Goal: Task Accomplishment & Management: Use online tool/utility

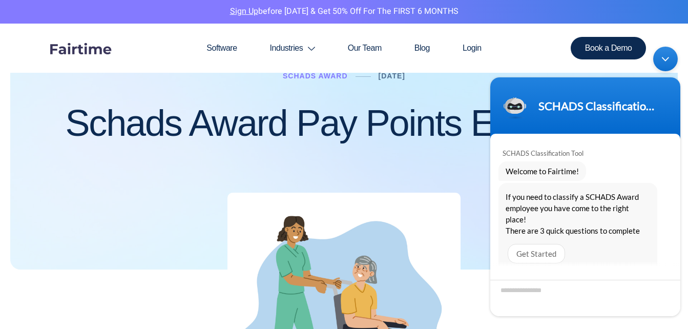
scroll to position [72, 0]
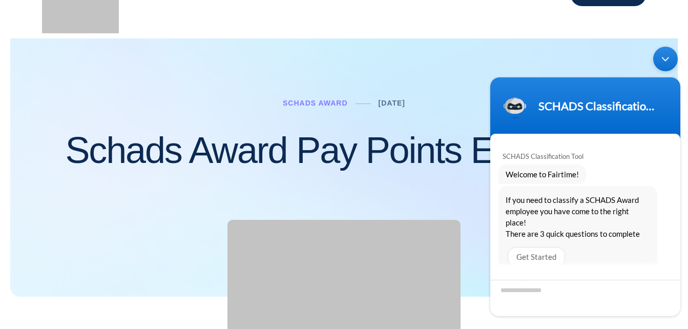
scroll to position [3, 0]
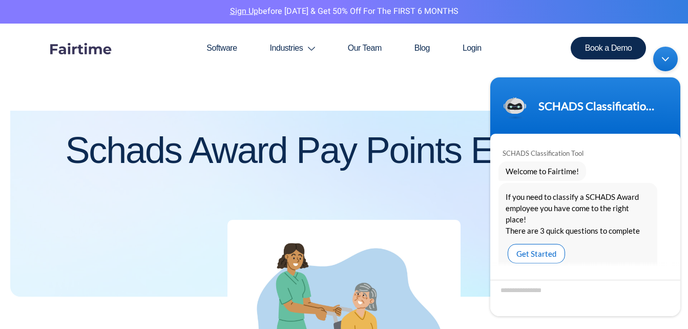
click at [546, 244] on div "Get Started" at bounding box center [536, 253] width 57 height 19
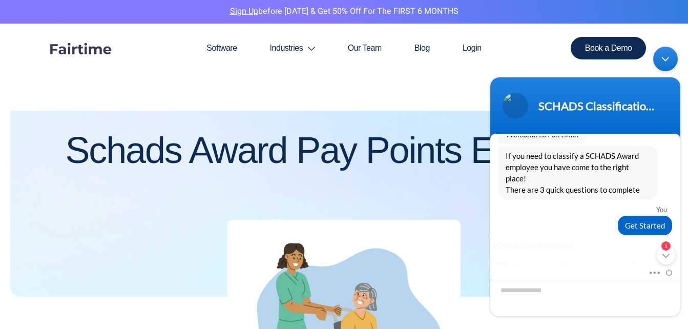
scroll to position [233, 0]
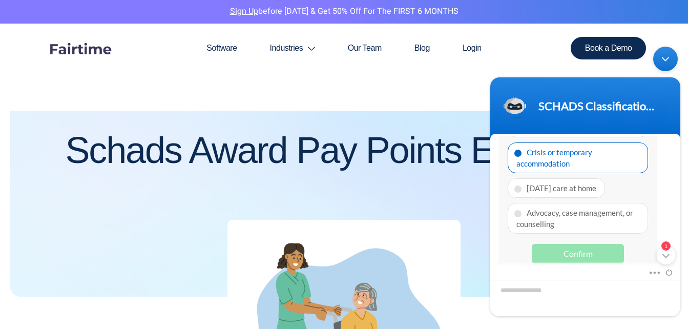
click at [560, 142] on div "Crisis or temporary accommodation" at bounding box center [578, 157] width 140 height 31
click at [567, 244] on div "Confirm" at bounding box center [578, 253] width 92 height 19
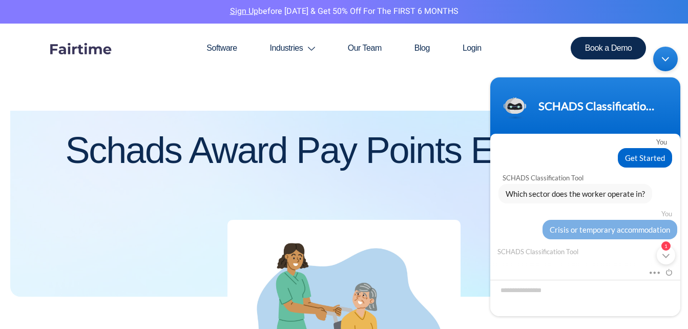
scroll to position [201, 0]
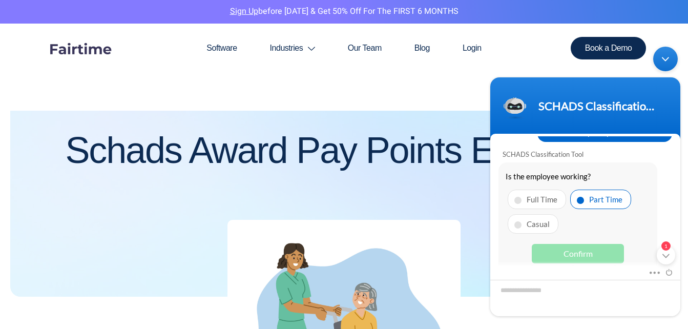
click at [602, 189] on div "Part Time" at bounding box center [600, 198] width 61 height 19
click at [574, 248] on div "Confirm" at bounding box center [578, 253] width 92 height 19
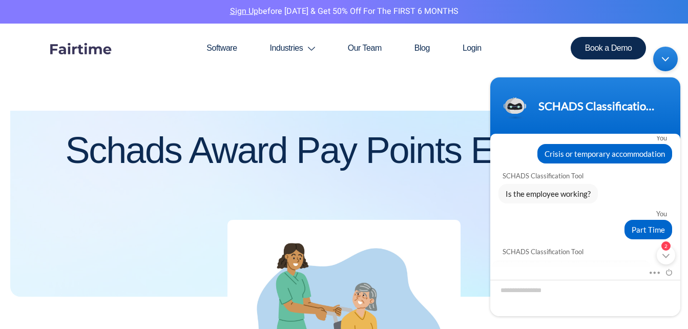
scroll to position [233, 0]
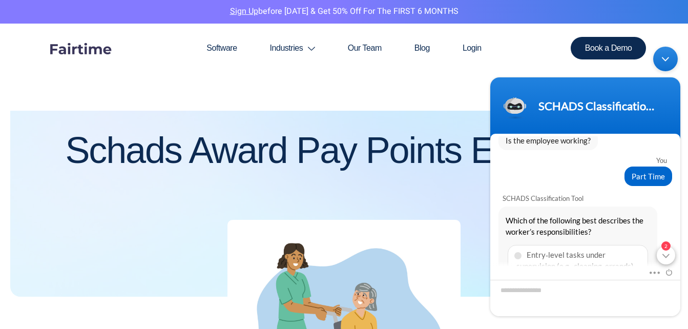
click at [669, 255] on div "2" at bounding box center [666, 255] width 18 height 18
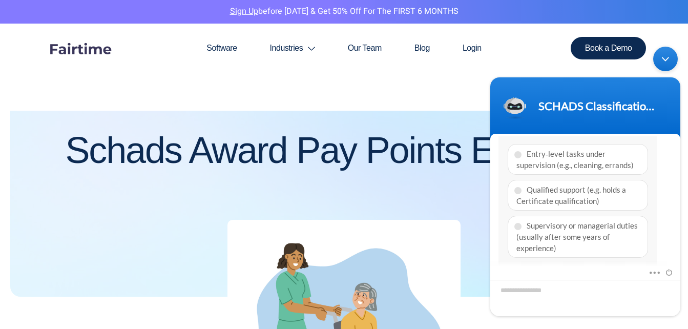
scroll to position [357, 0]
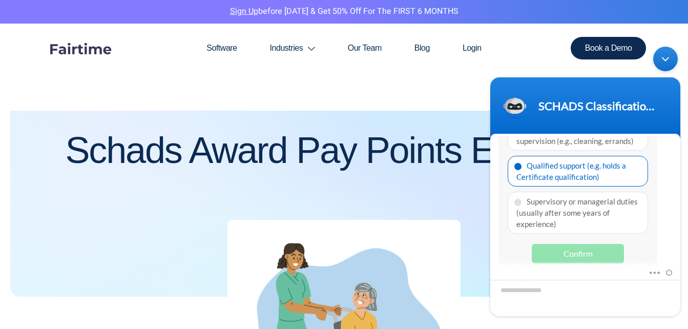
click at [580, 162] on div "Qualified support (e.g. holds a Certificate qualification)" at bounding box center [578, 171] width 140 height 31
click at [561, 244] on div "Confirm" at bounding box center [578, 253] width 92 height 19
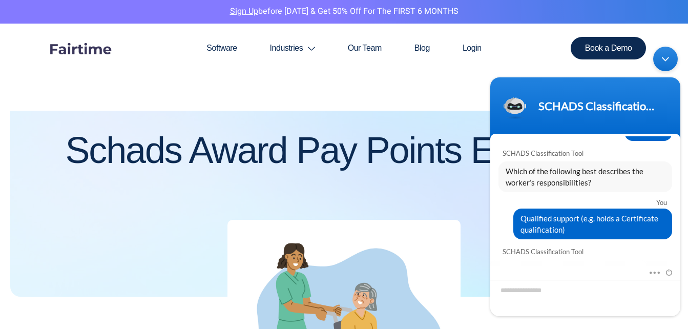
scroll to position [397, 0]
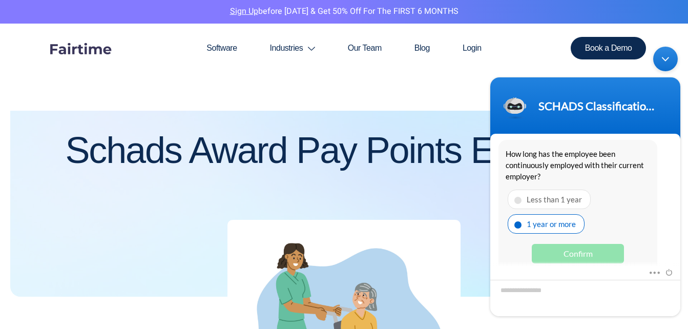
click at [567, 217] on div "1 year or more" at bounding box center [546, 223] width 77 height 19
click at [573, 244] on div "Confirm" at bounding box center [578, 253] width 92 height 19
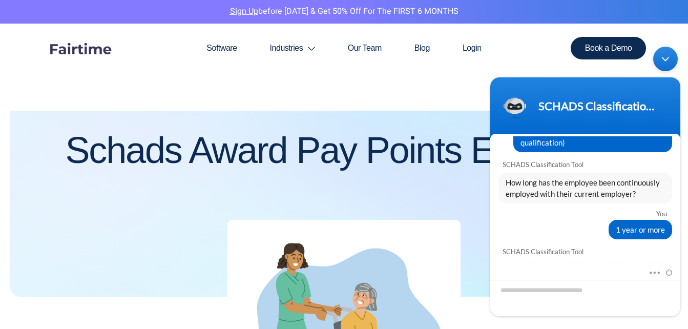
scroll to position [428, 0]
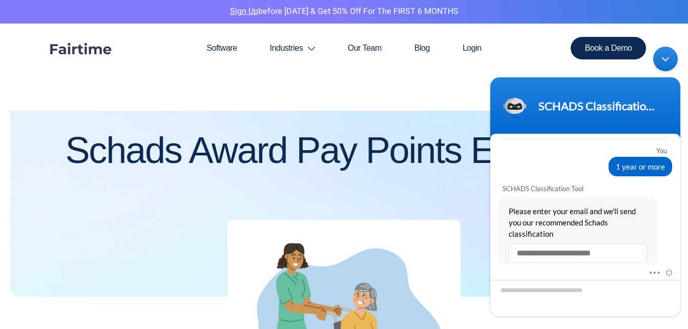
click at [538, 243] on input "text" at bounding box center [578, 252] width 138 height 19
click at [638, 266] on div "Mute Send email" at bounding box center [585, 291] width 190 height 50
click at [596, 244] on input "**********" at bounding box center [578, 252] width 138 height 19
click at [624, 266] on div "Mute Send email" at bounding box center [585, 291] width 190 height 50
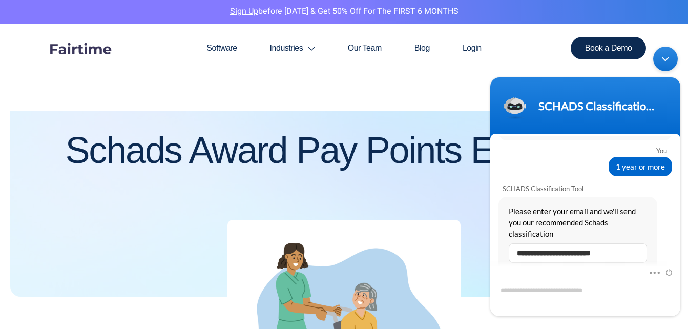
click at [624, 266] on div "Mute Send email" at bounding box center [585, 291] width 190 height 50
click at [670, 271] on span at bounding box center [666, 270] width 11 height 9
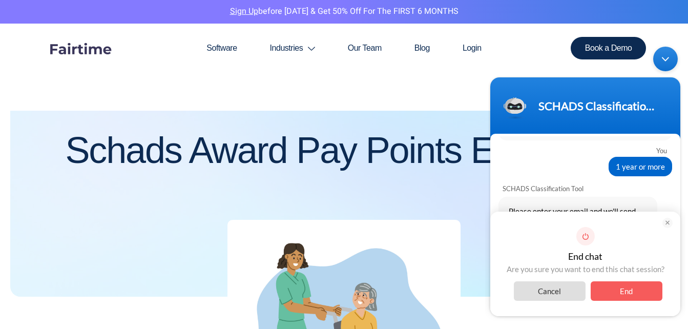
click at [562, 291] on span "Cancel" at bounding box center [550, 290] width 72 height 19
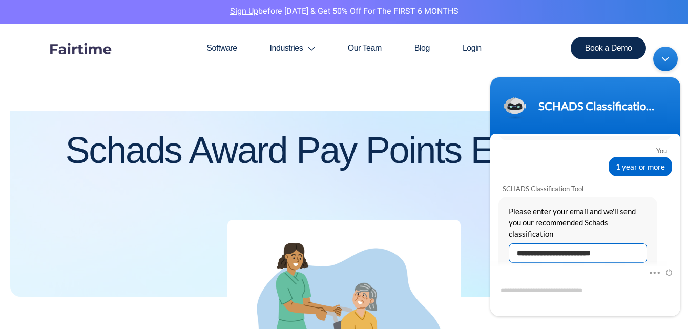
click at [611, 243] on input "**********" at bounding box center [578, 252] width 138 height 19
click at [615, 243] on input "**********" at bounding box center [578, 252] width 138 height 19
type input "**********"
click at [629, 267] on div "Submit" at bounding box center [632, 273] width 29 height 13
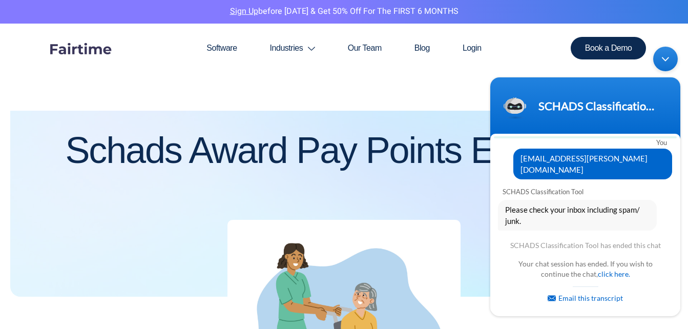
scroll to position [523, 0]
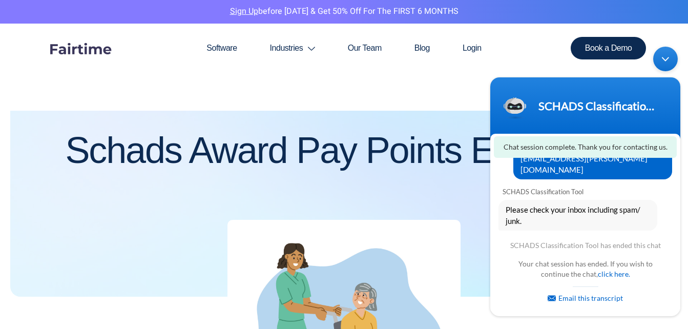
click at [680, 276] on section "Chat session complete. Thank you for contacting us. SCHADS Classification Tool …" at bounding box center [585, 222] width 190 height 177
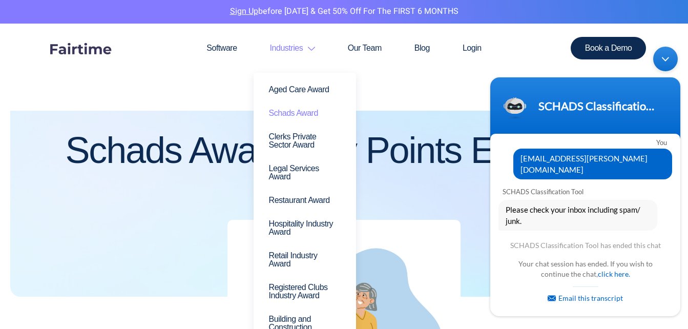
click at [298, 119] on link "Schads Award" at bounding box center [304, 113] width 87 height 24
click at [299, 112] on link "Schads Award" at bounding box center [304, 113] width 87 height 24
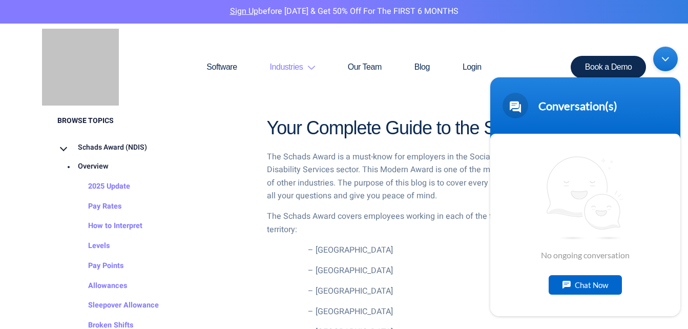
scroll to position [314, 0]
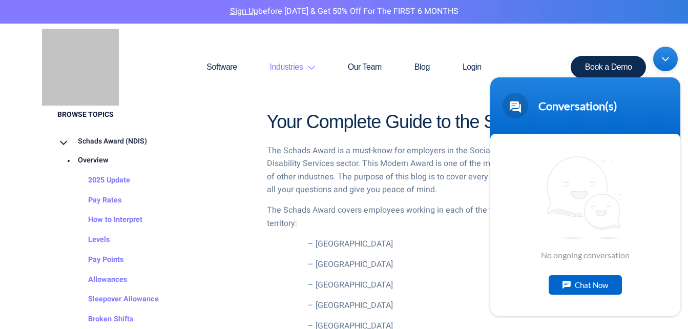
click at [362, 244] on li "– New South Wales" at bounding box center [469, 244] width 323 height 13
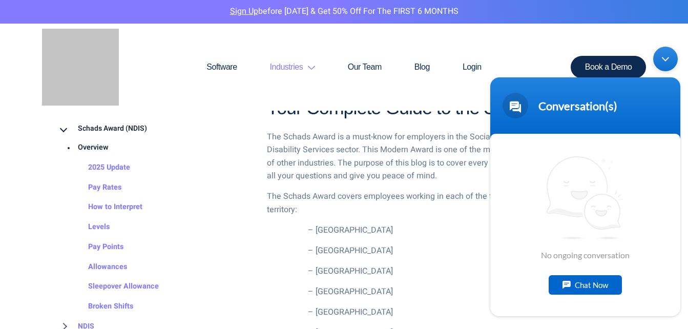
scroll to position [334, 0]
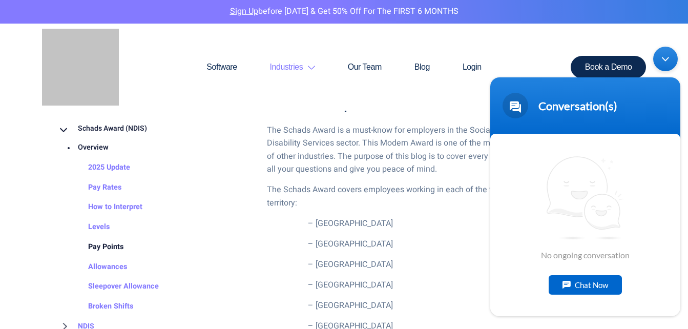
click at [101, 253] on link "Pay Points" at bounding box center [96, 247] width 56 height 20
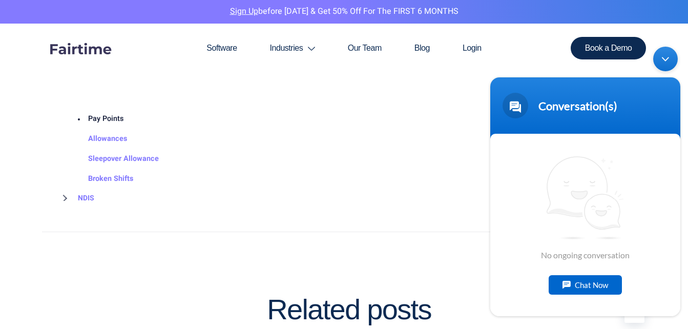
scroll to position [1497, 0]
